Goal: Contribute content: Add original content to the website for others to see

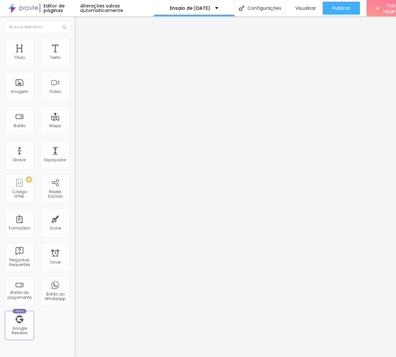
click at [75, 56] on span "Adicionar imagem" at bounding box center [96, 53] width 42 height 6
drag, startPoint x: 63, startPoint y: 98, endPoint x: 60, endPoint y: 99, distance: 3.4
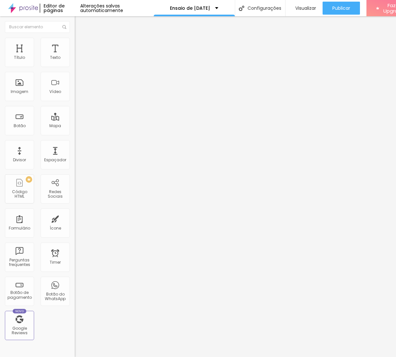
click at [75, 102] on span "Original" at bounding box center [83, 99] width 16 height 6
click at [75, 114] on span "Quadrado" at bounding box center [85, 111] width 21 height 6
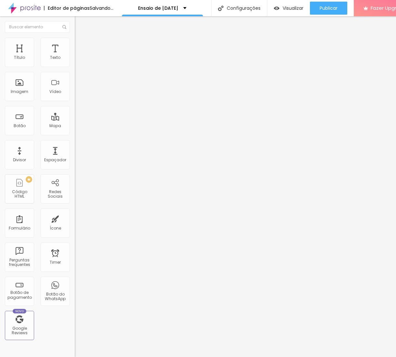
click at [75, 106] on span "Cinema" at bounding box center [83, 103] width 16 height 6
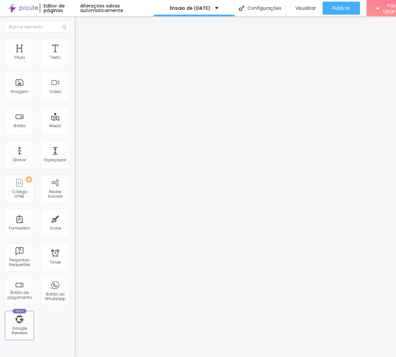
click at [75, 112] on span "Padrão" at bounding box center [82, 109] width 15 height 6
click at [75, 44] on li "Avançado" at bounding box center [112, 47] width 75 height 7
click at [75, 38] on li "Estilo" at bounding box center [112, 41] width 75 height 7
type input "80"
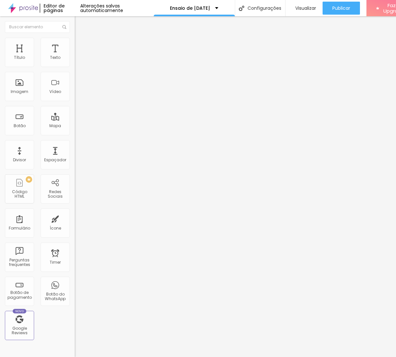
type input "75"
type input "65"
type input "60"
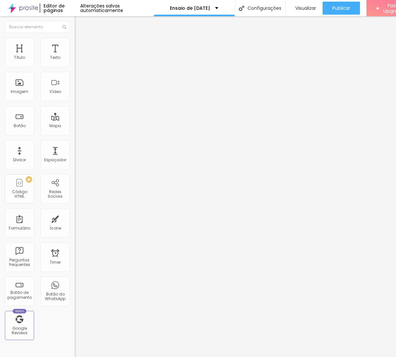
type input "60"
type input "55"
type input "20"
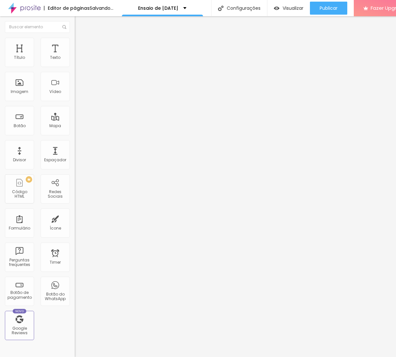
type input "25"
type input "30"
type input "35"
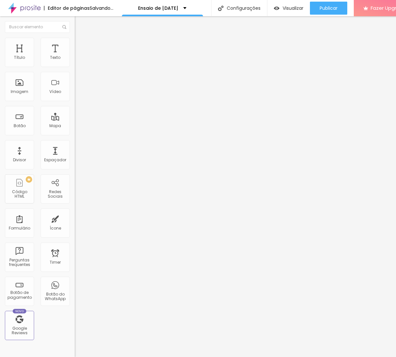
type input "35"
type input "40"
type input "45"
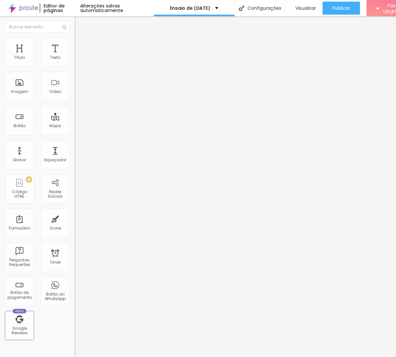
drag, startPoint x: 69, startPoint y: 70, endPoint x: 30, endPoint y: 69, distance: 39.0
type input "45"
click at [75, 67] on input "range" at bounding box center [96, 63] width 42 height 5
drag, startPoint x: 41, startPoint y: 36, endPoint x: 44, endPoint y: 39, distance: 4.1
click at [75, 38] on li "Estilo" at bounding box center [112, 41] width 75 height 7
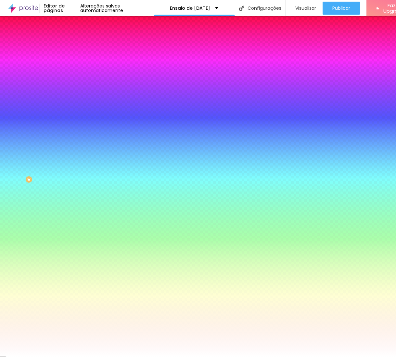
click at [75, 44] on img at bounding box center [78, 47] width 6 height 6
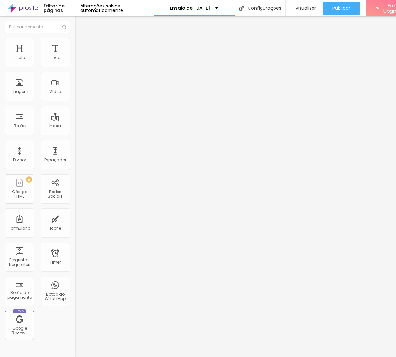
type input "15"
type input "10"
type input "5"
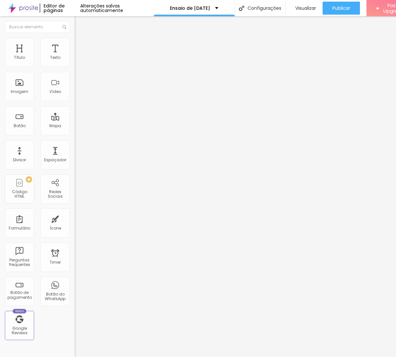
type input "5"
type input "0"
type input "5"
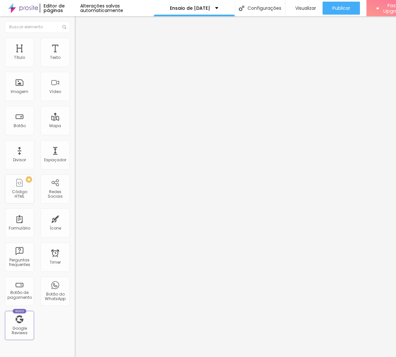
type input "10"
type input "15"
type input "20"
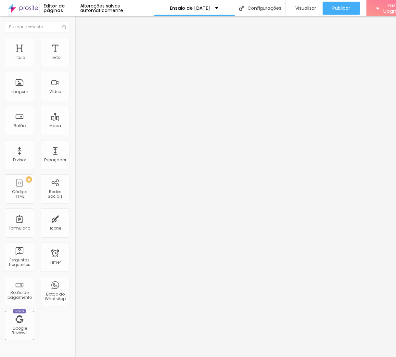
type input "20"
click at [75, 126] on input "range" at bounding box center [96, 128] width 42 height 5
click at [75, 38] on li "Estilo" at bounding box center [112, 41] width 75 height 7
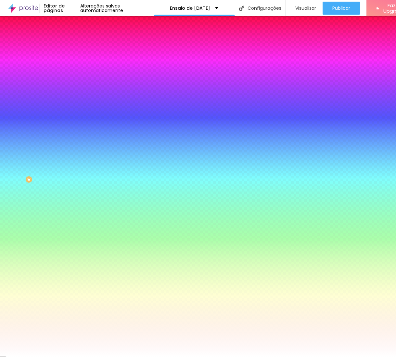
click at [75, 44] on li "Avançado" at bounding box center [112, 47] width 75 height 7
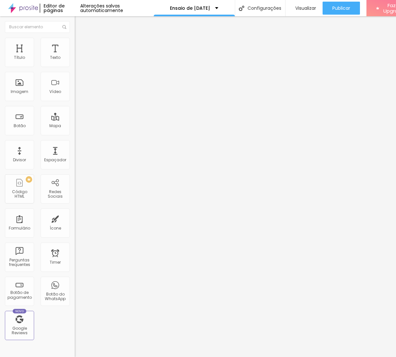
click at [80, 23] on img "button" at bounding box center [82, 23] width 5 height 5
click at [80, 21] on img "button" at bounding box center [82, 23] width 5 height 5
click at [30, 81] on div "Imagem" at bounding box center [19, 86] width 29 height 29
click at [22, 85] on div "Imagem" at bounding box center [19, 86] width 29 height 29
click at [75, 102] on span "Original" at bounding box center [83, 99] width 16 height 6
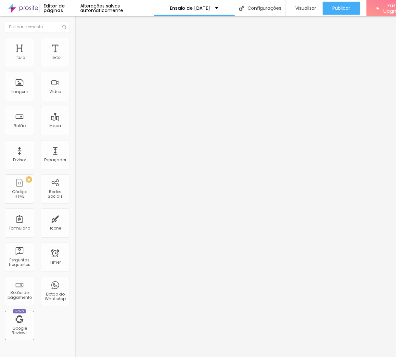
click at [75, 114] on span "Quadrado" at bounding box center [85, 111] width 21 height 6
click at [75, 44] on img at bounding box center [78, 47] width 6 height 6
click at [75, 43] on li "Estilo" at bounding box center [112, 41] width 75 height 7
type input "30"
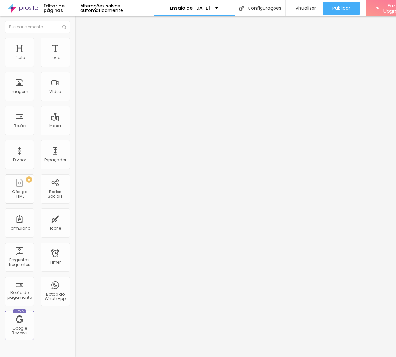
click at [75, 67] on input "range" at bounding box center [96, 63] width 42 height 5
click at [80, 21] on img "button" at bounding box center [82, 23] width 5 height 5
click at [75, 56] on span "Trocar imagem" at bounding box center [92, 53] width 35 height 6
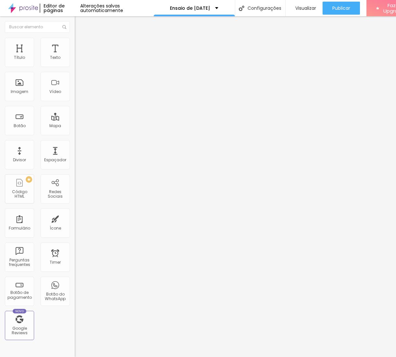
click at [81, 45] on span "Estilo" at bounding box center [86, 42] width 10 height 6
type input "98"
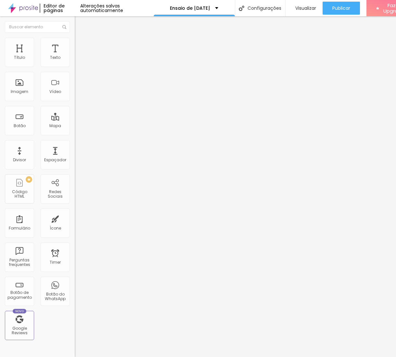
type input "98"
type input "200"
type input "128"
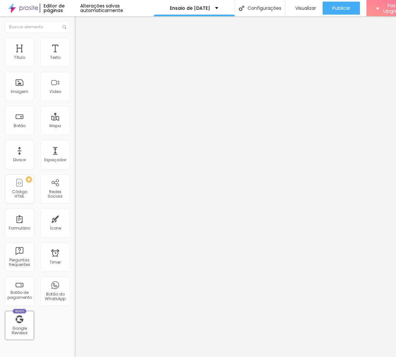
type input "92"
type input "75"
type input "49"
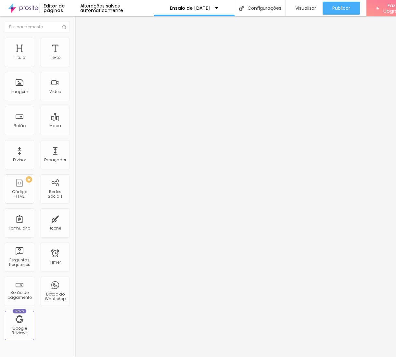
type input "49"
type input "24"
type input "0"
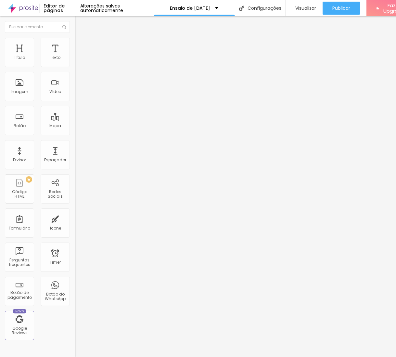
drag, startPoint x: 15, startPoint y: 82, endPoint x: -16, endPoint y: 88, distance: 31.7
click at [0, 88] on html "Editor de páginas Alterações salvas automaticamente Ensaio de [DATE] Configuraç…" at bounding box center [198, 178] width 396 height 357
click at [75, 162] on span "DESATIVADO" at bounding box center [87, 165] width 24 height 6
click at [75, 175] on button "button" at bounding box center [79, 178] width 9 height 7
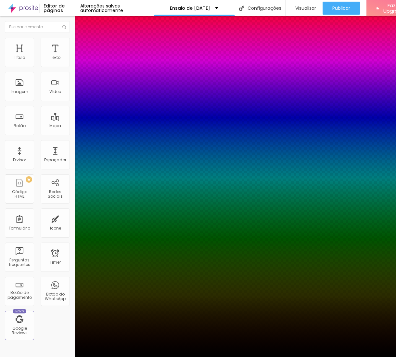
click at [8, 357] on div at bounding box center [198, 357] width 396 height 0
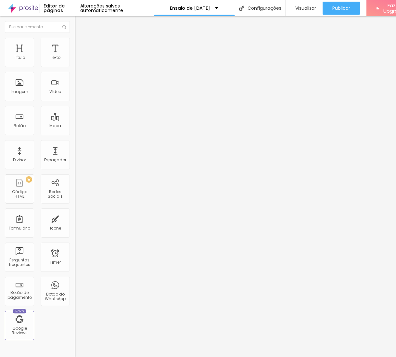
click at [75, 44] on img at bounding box center [78, 47] width 6 height 6
click at [75, 56] on span "Adicionar imagem" at bounding box center [96, 53] width 42 height 6
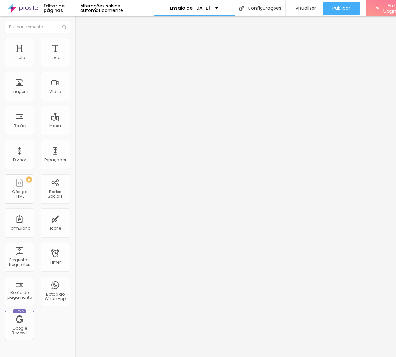
click at [75, 102] on span "Original" at bounding box center [83, 99] width 16 height 6
click at [75, 113] on div "Quadrado 1:1" at bounding box center [112, 111] width 75 height 4
click at [75, 109] on div "Padrão 4:3" at bounding box center [112, 107] width 75 height 4
click at [75, 38] on img at bounding box center [78, 41] width 6 height 6
click at [75, 67] on div at bounding box center [112, 64] width 75 height 6
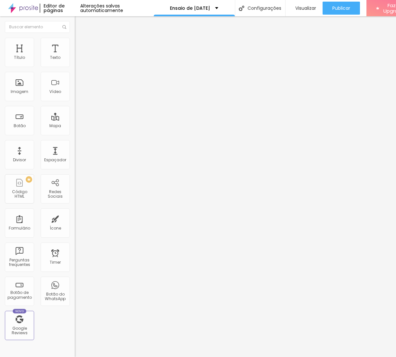
type input "45"
click at [75, 67] on input "range" at bounding box center [96, 63] width 42 height 5
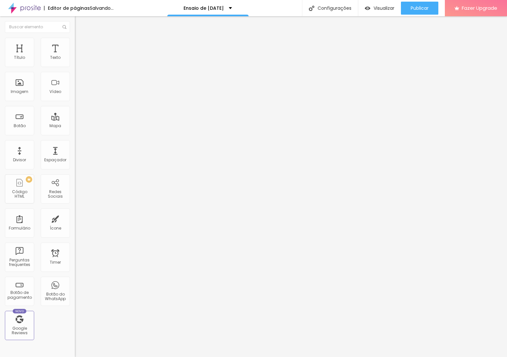
click at [75, 56] on span "Trocar imagem" at bounding box center [92, 53] width 35 height 6
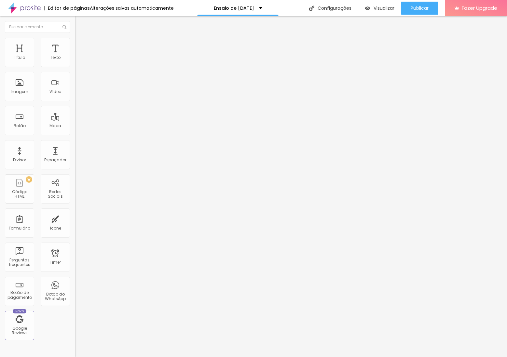
click at [396, 357] on div at bounding box center [253, 364] width 507 height 6
click at [75, 56] on span "Trocar imagem" at bounding box center [92, 53] width 35 height 6
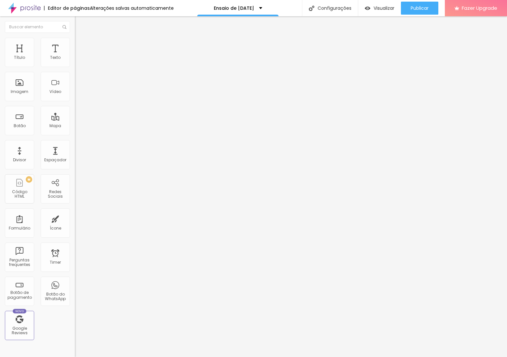
click at [396, 357] on div at bounding box center [253, 364] width 507 height 6
click at [75, 56] on span "Trocar imagem" at bounding box center [92, 53] width 35 height 6
drag, startPoint x: 62, startPoint y: 88, endPoint x: 73, endPoint y: 97, distance: 13.6
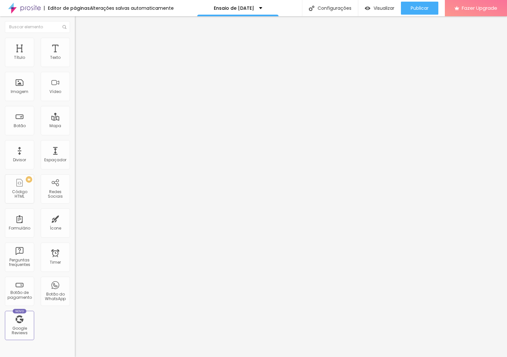
click at [75, 102] on span "1:1 Quadrado" at bounding box center [88, 99] width 26 height 6
click at [75, 110] on span "Padrão" at bounding box center [82, 107] width 15 height 6
click at [75, 102] on span "Original" at bounding box center [83, 99] width 16 height 6
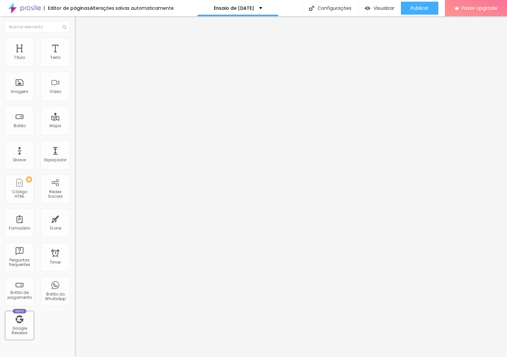
click at [75, 110] on span "Padrão" at bounding box center [82, 107] width 15 height 6
click at [75, 102] on span "1:1 Quadrado" at bounding box center [88, 99] width 26 height 6
click at [75, 110] on span "Padrão" at bounding box center [82, 107] width 15 height 6
click at [75, 56] on span "Trocar imagem" at bounding box center [92, 53] width 35 height 6
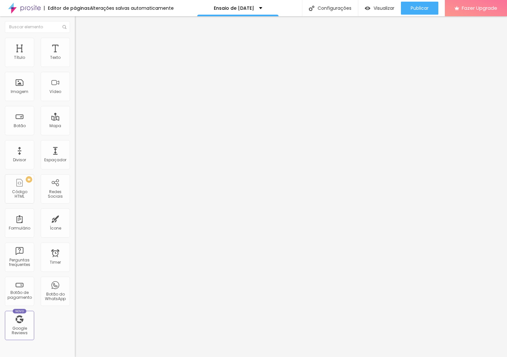
click at [114, 9] on div "Alterações salvas automaticamente" at bounding box center [132, 8] width 84 height 5
click at [396, 357] on div at bounding box center [253, 364] width 507 height 6
click at [369, 8] on div "Visualizar" at bounding box center [380, 9] width 30 height 6
